Goal: Transaction & Acquisition: Purchase product/service

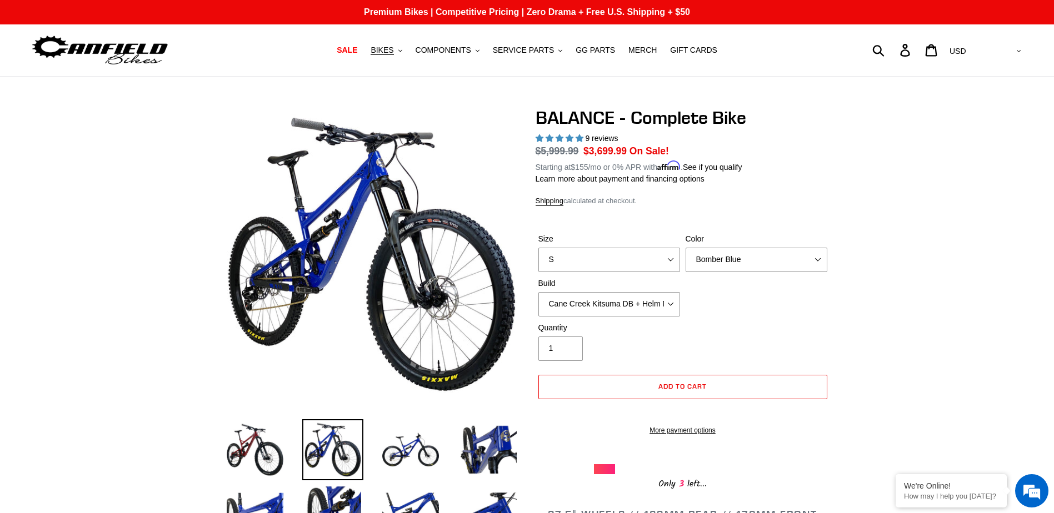
select select "highest-rating"
click at [513, 52] on span "SERVICE PARTS" at bounding box center [523, 50] width 61 height 9
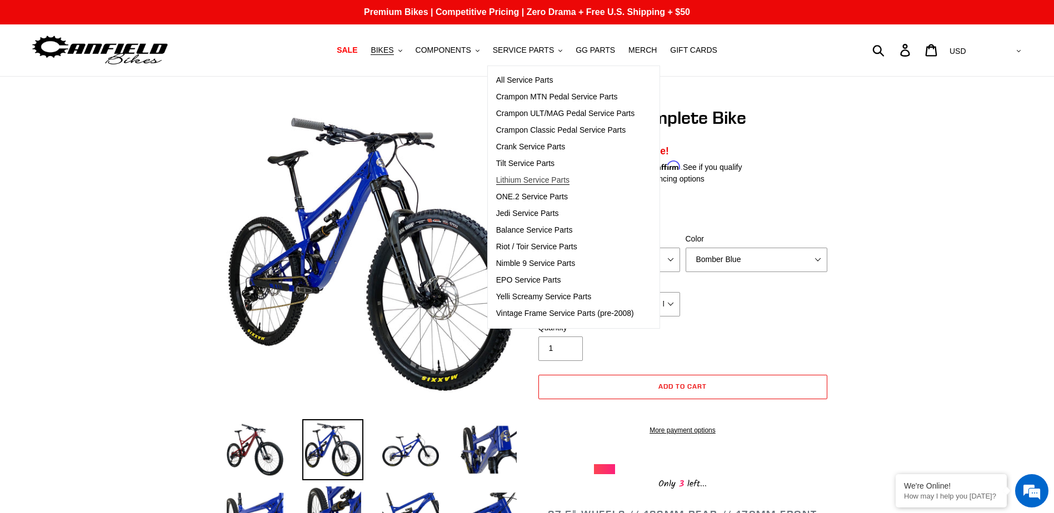
click at [548, 180] on span "Lithium Service Parts" at bounding box center [532, 180] width 73 height 9
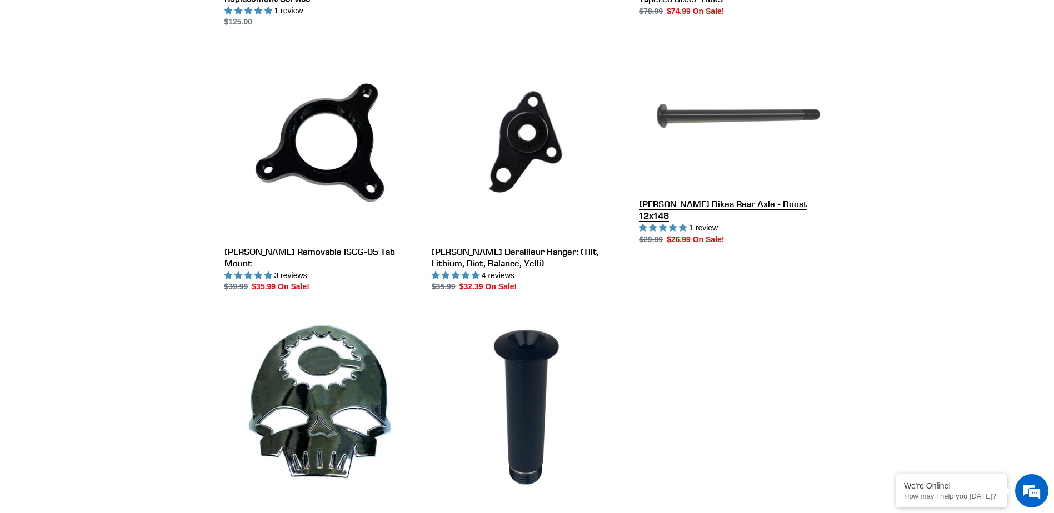
scroll to position [556, 0]
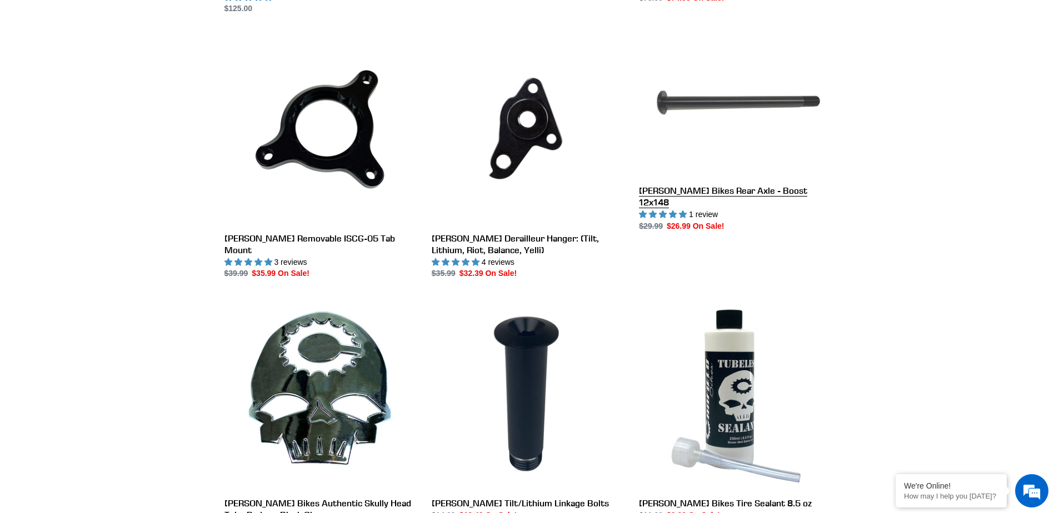
click at [745, 124] on link "[PERSON_NAME] Bikes Rear Axle - Boost 12x148" at bounding box center [734, 133] width 191 height 198
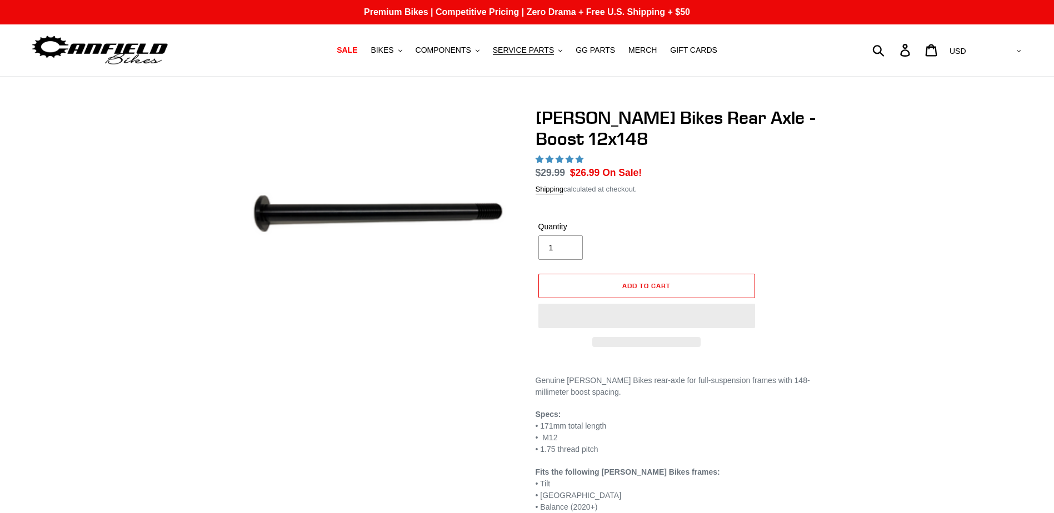
select select "highest-rating"
